Goal: Task Accomplishment & Management: Manage account settings

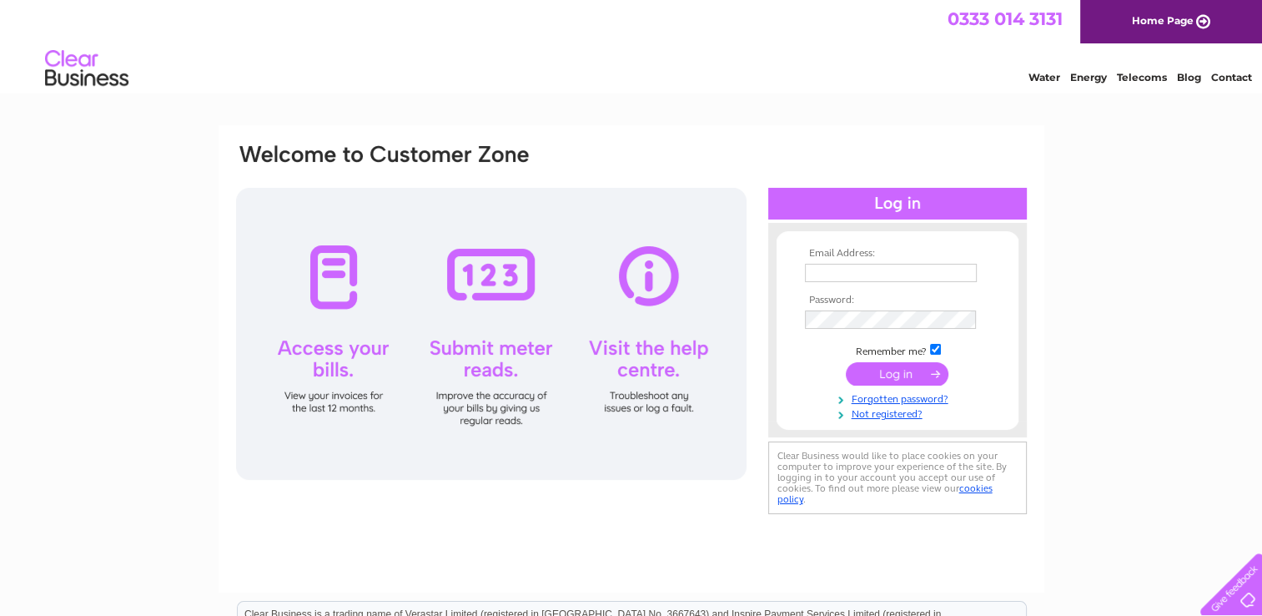
type input "[EMAIL_ADDRESS][DOMAIN_NAME]"
click at [890, 374] on input "submit" at bounding box center [897, 373] width 103 height 23
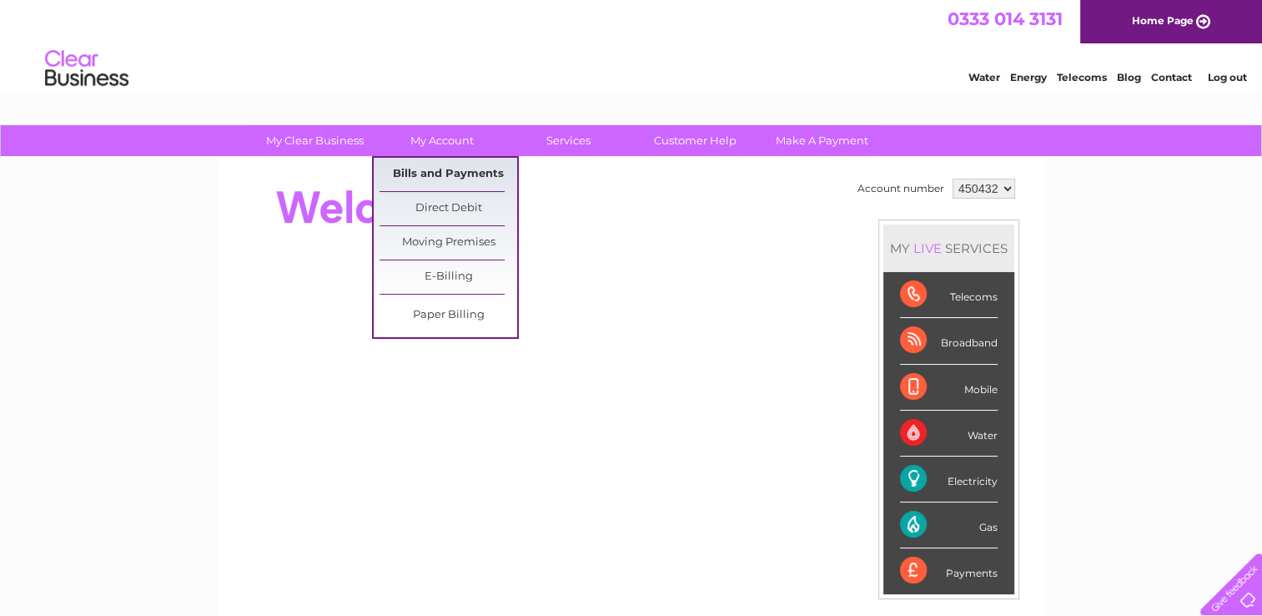
click at [447, 176] on link "Bills and Payments" at bounding box center [449, 174] width 138 height 33
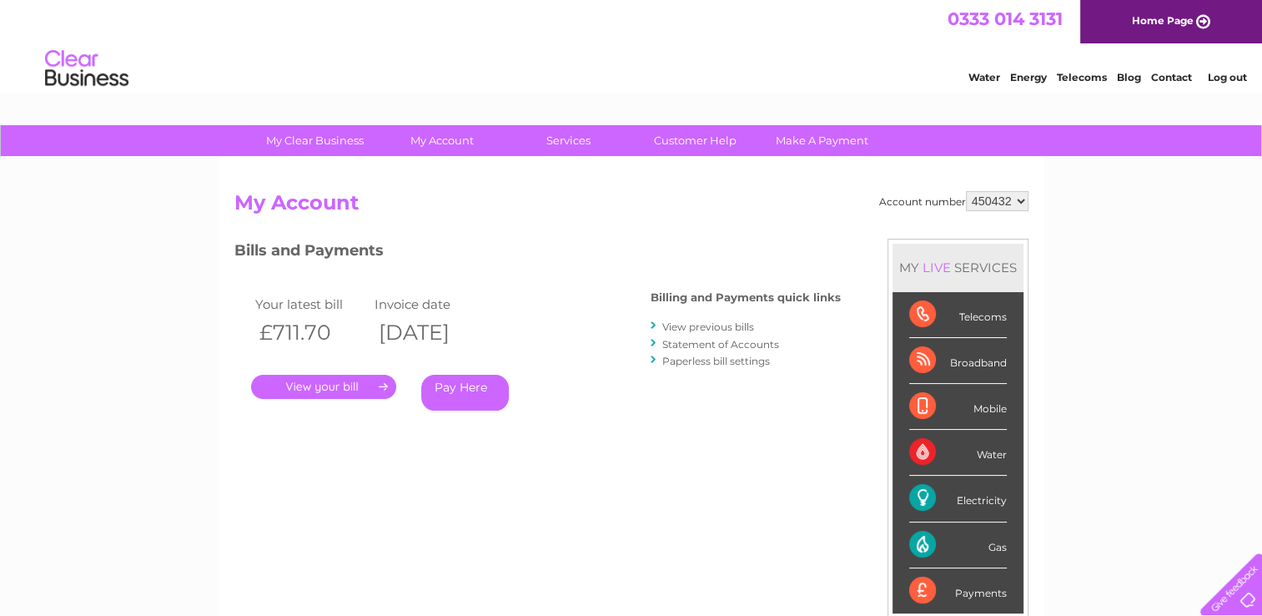
click at [317, 376] on link "." at bounding box center [323, 387] width 145 height 24
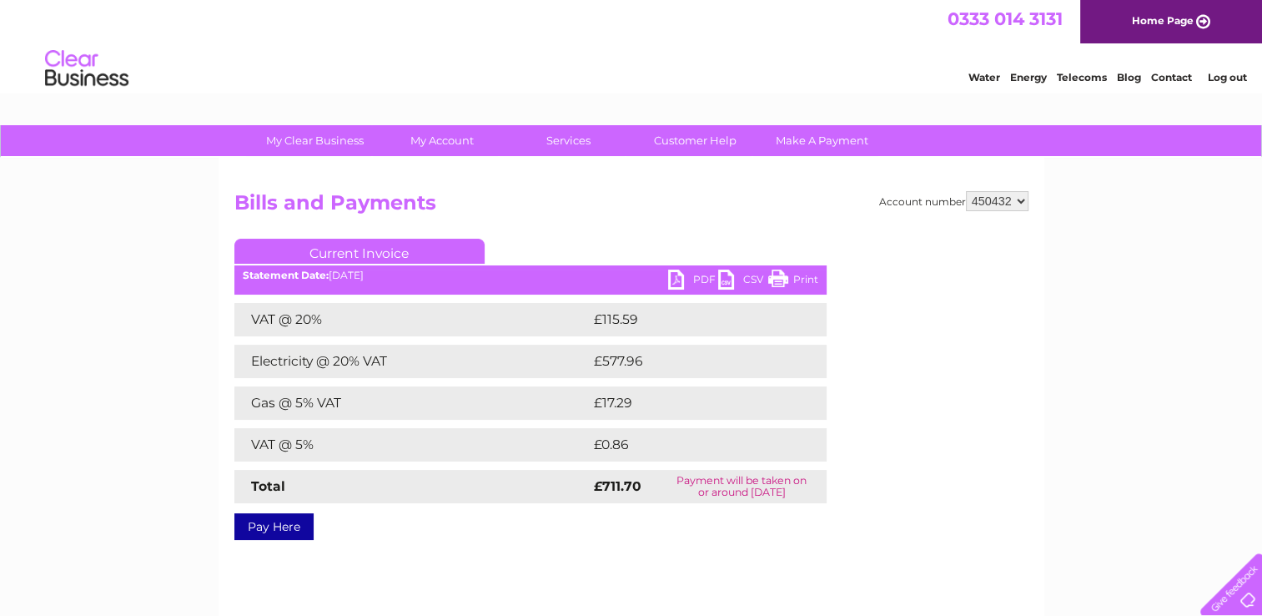
click at [679, 273] on link "PDF" at bounding box center [693, 281] width 50 height 24
